Goal: Transaction & Acquisition: Purchase product/service

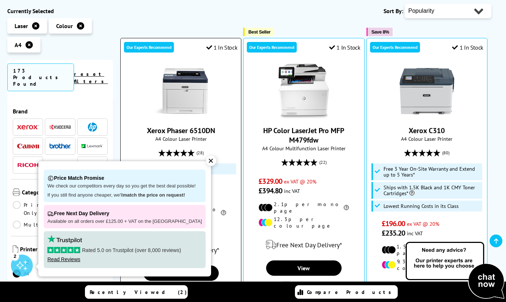
scroll to position [142, 0]
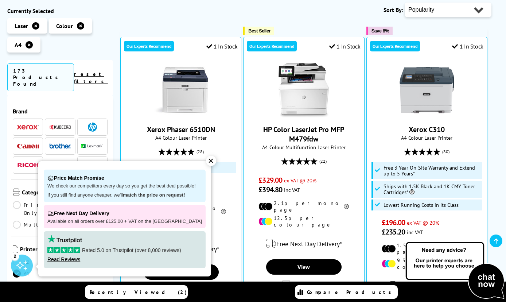
click at [206, 161] on div "✕" at bounding box center [211, 161] width 10 height 10
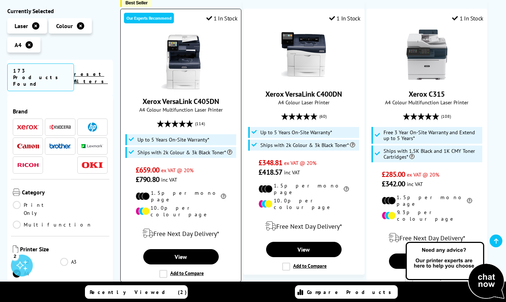
scroll to position [490, 0]
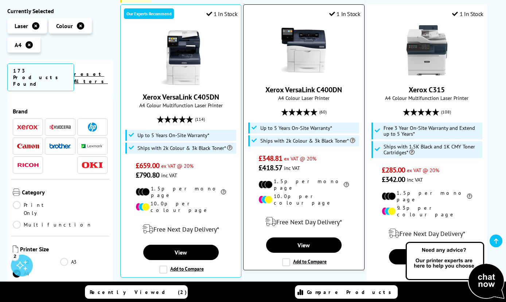
click at [287, 258] on label "Add to Compare" at bounding box center [304, 262] width 44 height 8
click at [0, 0] on input "Add to Compare" at bounding box center [0, 0] width 0 height 0
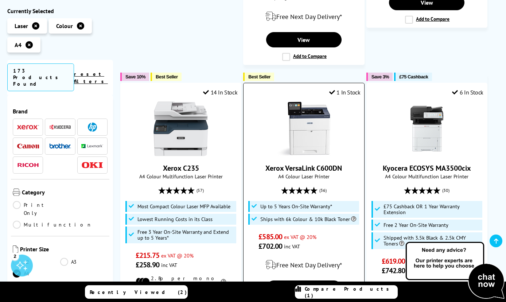
scroll to position [1033, 0]
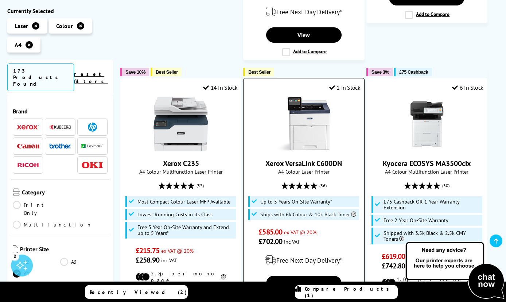
click at [304, 296] on label "Add to Compare" at bounding box center [304, 300] width 44 height 8
click at [0, 0] on input "Add to Compare" at bounding box center [0, 0] width 0 height 0
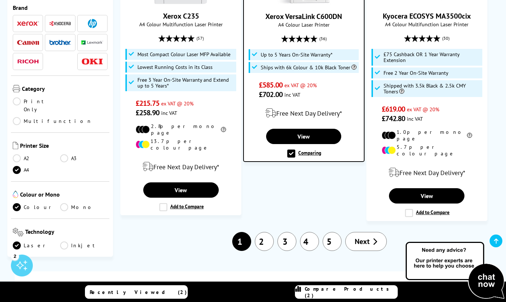
scroll to position [1168, 0]
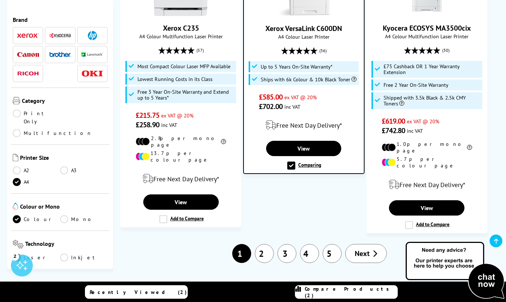
click at [271, 244] on link "2" at bounding box center [264, 253] width 19 height 19
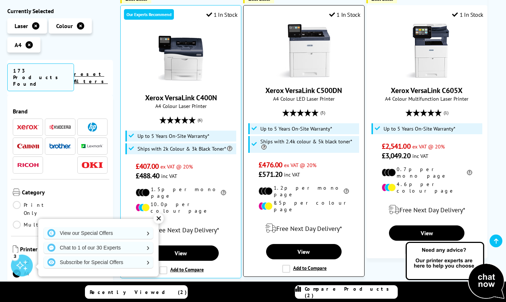
scroll to position [554, 0]
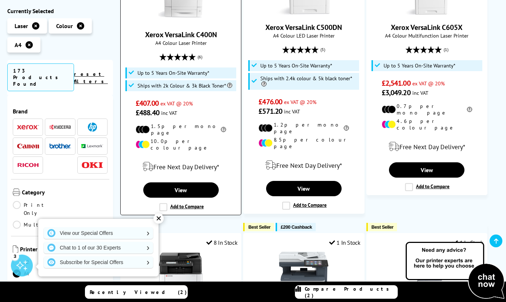
click at [189, 203] on label "Add to Compare" at bounding box center [181, 207] width 44 height 8
click at [0, 0] on input "Add to Compare" at bounding box center [0, 0] width 0 height 0
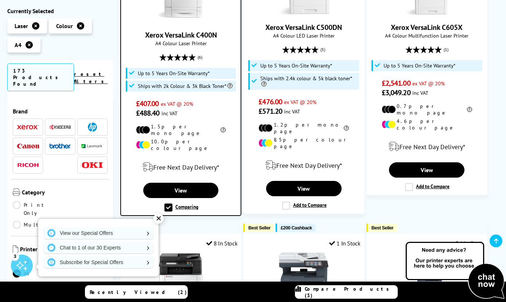
click at [354, 292] on span "Compare Products (3)" at bounding box center [351, 292] width 93 height 13
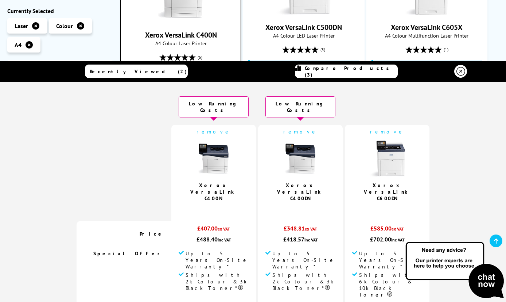
scroll to position [0, 0]
click at [296, 153] on img at bounding box center [300, 158] width 36 height 36
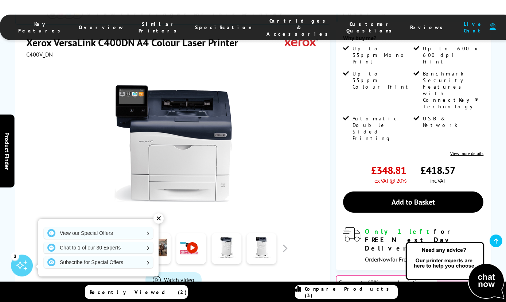
scroll to position [129, 0]
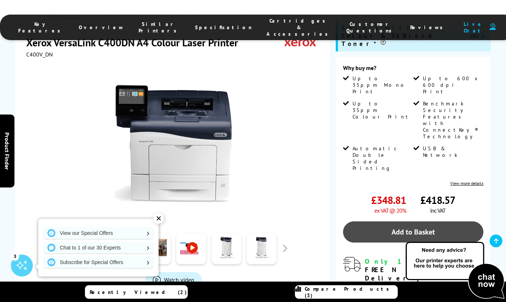
click at [428, 221] on link "Add to Basket" at bounding box center [413, 231] width 141 height 21
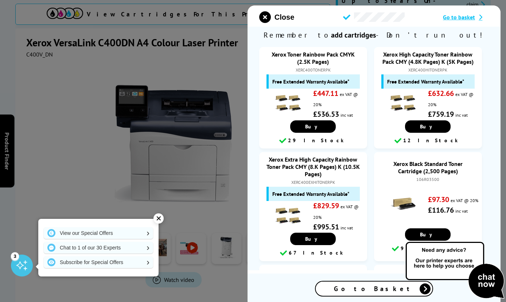
click at [273, 17] on button "Close" at bounding box center [276, 17] width 35 height 12
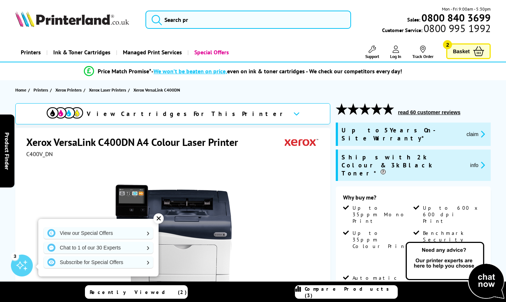
scroll to position [0, 0]
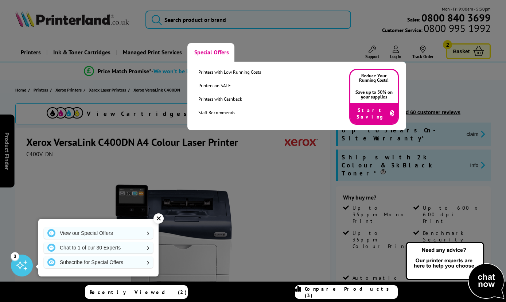
click at [203, 53] on link "Special Offers" at bounding box center [210, 52] width 47 height 19
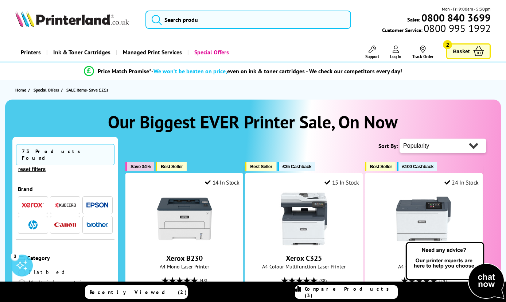
click at [32, 202] on img "button" at bounding box center [33, 204] width 22 height 5
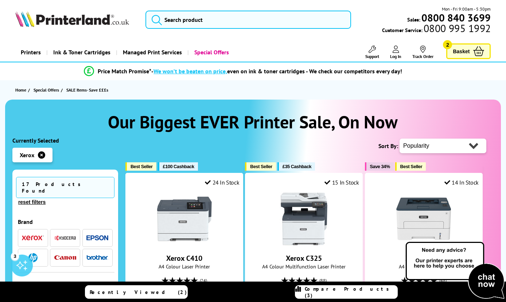
click at [462, 52] on span "Basket" at bounding box center [461, 51] width 17 height 10
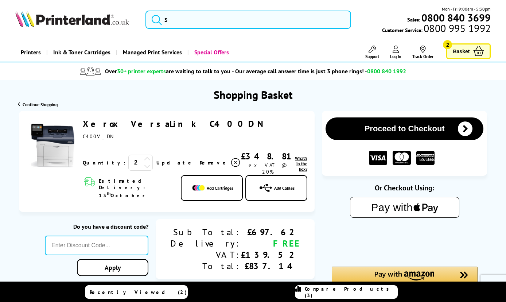
click at [144, 163] on icon at bounding box center [147, 166] width 7 height 7
click at [156, 159] on link "Update" at bounding box center [175, 162] width 38 height 7
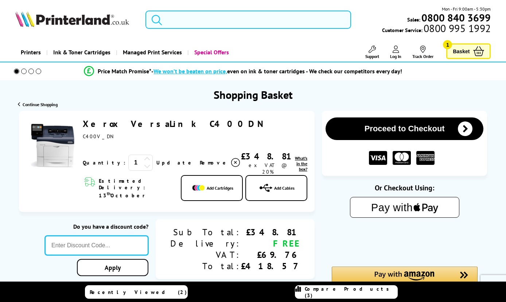
click at [142, 236] on input "text" at bounding box center [97, 246] width 104 height 20
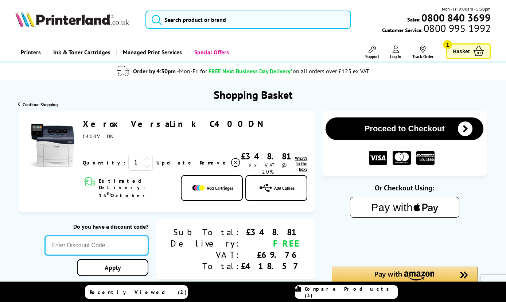
paste input "OCT10"
type input "OCT10"
click at [165, 258] on div "Proceed to Checkout Shopping Basket 1 Update" at bounding box center [253, 264] width 506 height 306
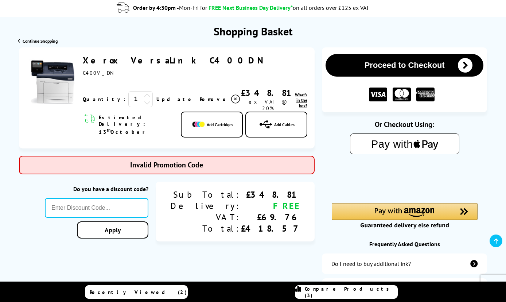
scroll to position [88, 0]
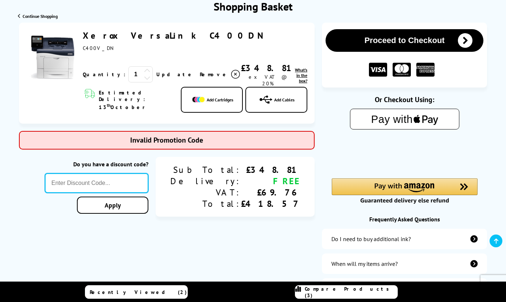
click at [123, 174] on input "text" at bounding box center [97, 183] width 104 height 20
type input "oct10"
click at [159, 191] on div "Proceed to Checkout Shopping Basket ex VAT @ 20% 1 Update ex VAT @ 20%" at bounding box center [253, 176] width 506 height 306
click at [148, 173] on input "text" at bounding box center [97, 183] width 104 height 20
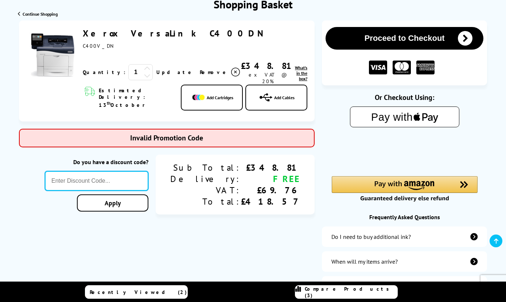
scroll to position [91, 0]
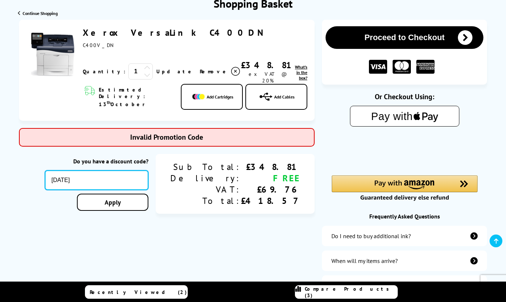
type input "OCT25"
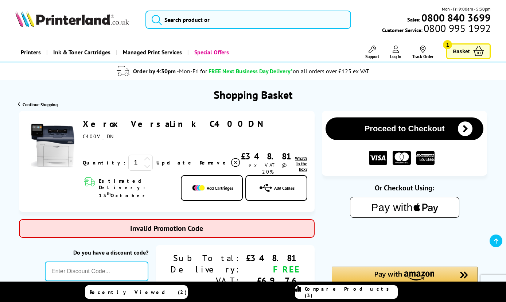
scroll to position [44, 0]
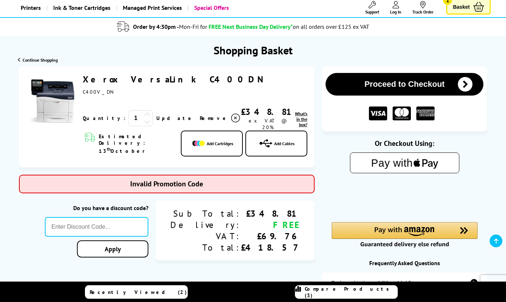
click at [373, 86] on button "Proceed to Checkout" at bounding box center [405, 84] width 158 height 23
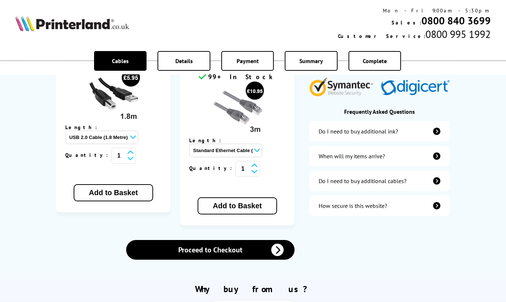
scroll to position [211, 0]
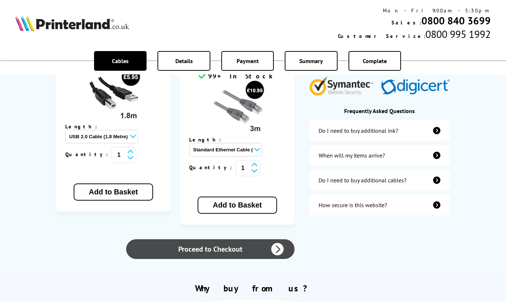
click at [216, 239] on link "Proceed to Checkout" at bounding box center [210, 249] width 168 height 20
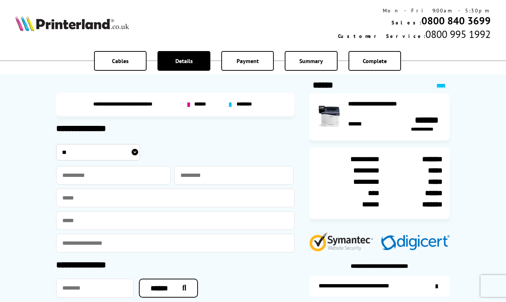
click at [198, 105] on span "******" at bounding box center [201, 104] width 14 height 7
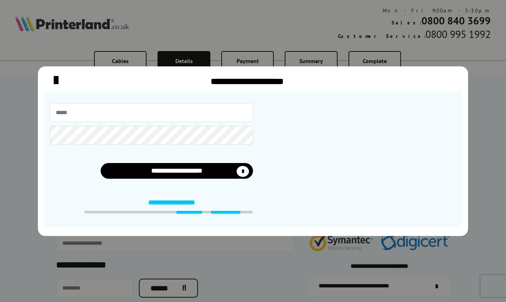
click at [56, 81] on icon "close modal" at bounding box center [56, 80] width 4 height 15
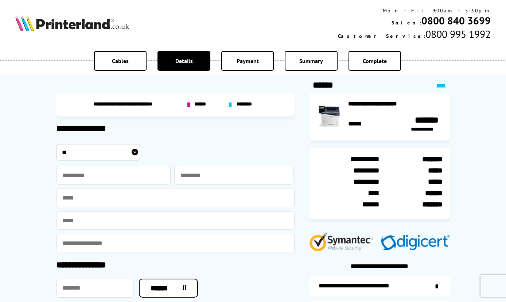
click at [246, 103] on span "********" at bounding box center [246, 104] width 18 height 7
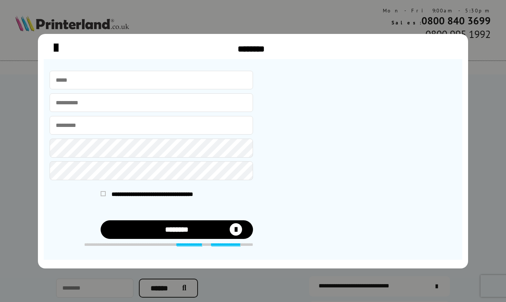
click at [99, 194] on div "**********" at bounding box center [151, 195] width 203 height 22
click at [104, 193] on span at bounding box center [103, 193] width 5 height 5
click at [102, 192] on input "checkbox" at bounding box center [102, 192] width 0 height 0
type input "**********"
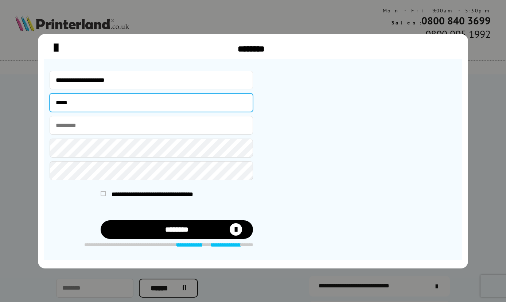
type input "*****"
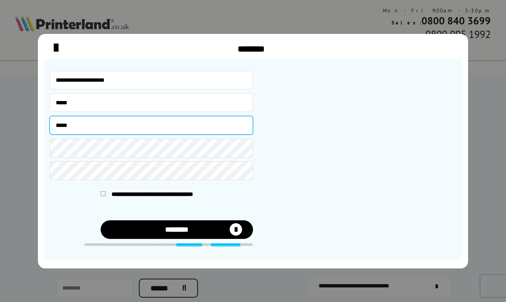
type input "*****"
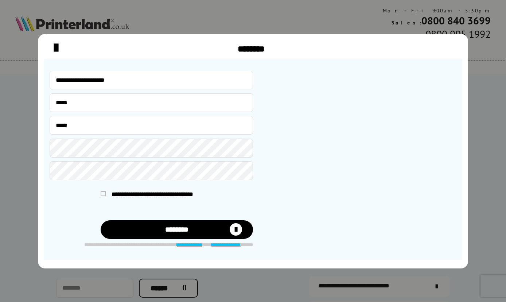
click at [154, 227] on button "********" at bounding box center [177, 229] width 153 height 19
click at [207, 230] on button "********" at bounding box center [177, 229] width 153 height 19
click at [238, 230] on icon "submit" at bounding box center [236, 229] width 12 height 12
click at [55, 49] on icon "close modal" at bounding box center [56, 48] width 4 height 15
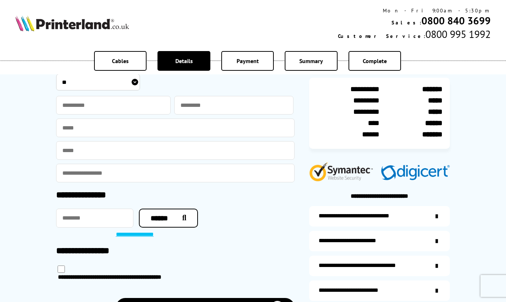
scroll to position [124, 0]
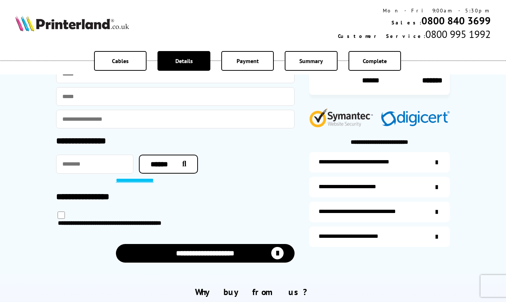
click at [350, 189] on div "**********" at bounding box center [352, 186] width 67 height 7
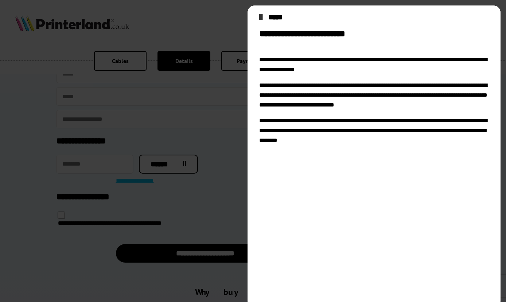
click at [263, 16] on icon "close modal" at bounding box center [260, 17] width 3 height 12
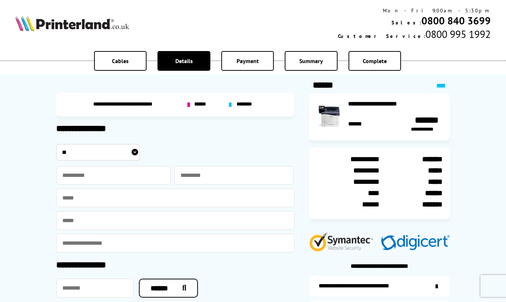
scroll to position [0, 0]
